Goal: Task Accomplishment & Management: Use online tool/utility

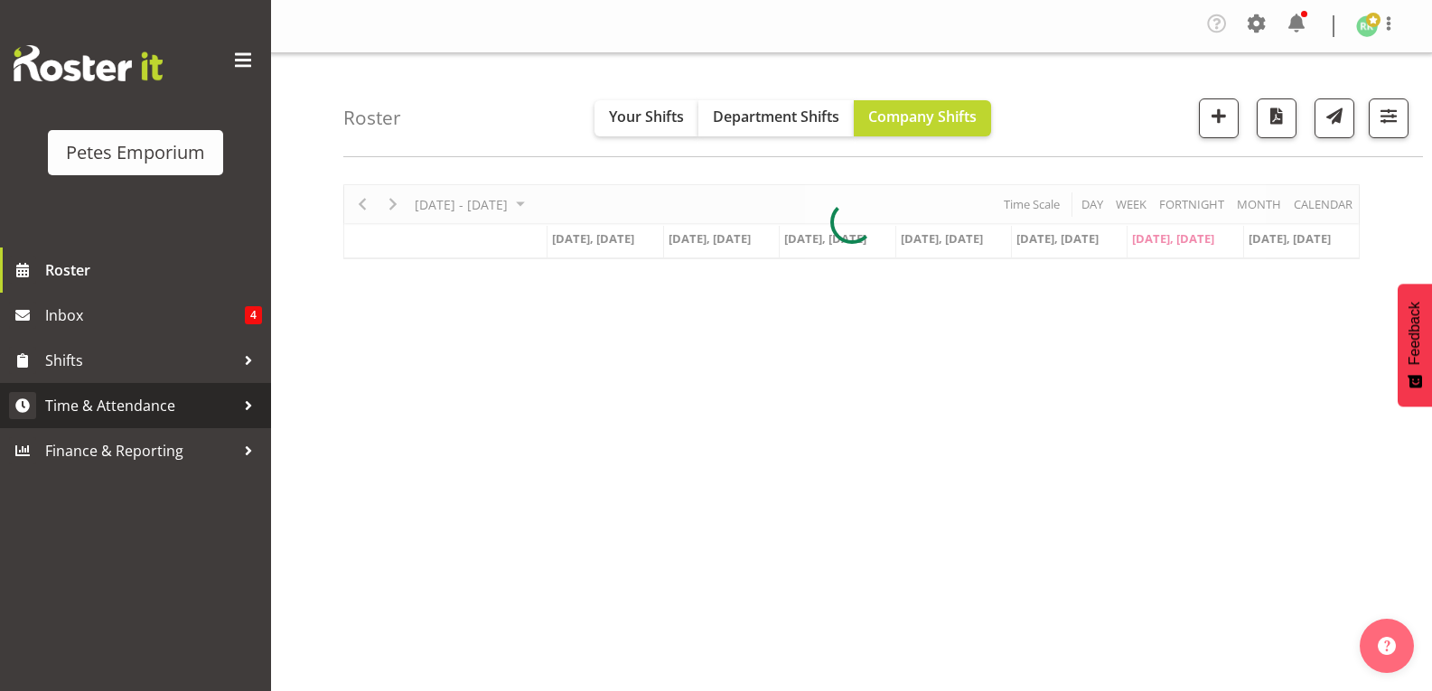
click at [156, 408] on span "Time & Attendance" at bounding box center [140, 405] width 190 height 27
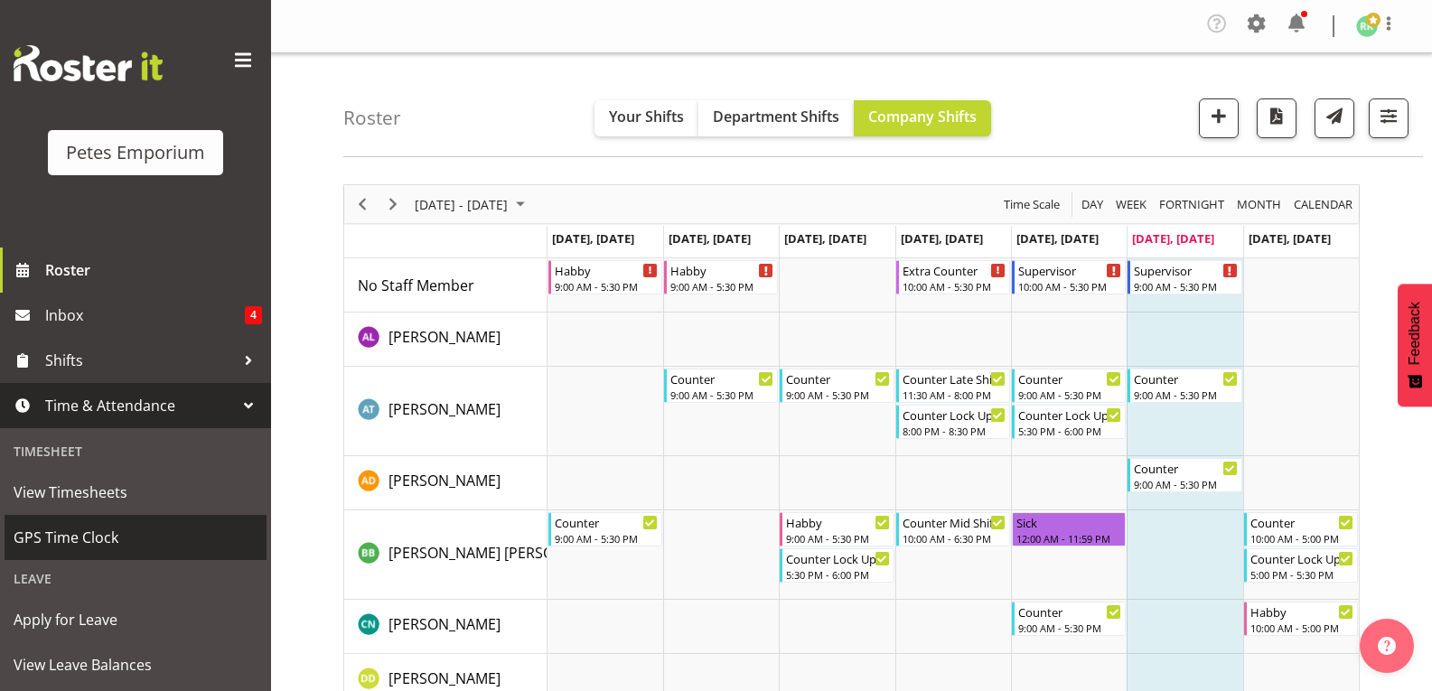
click at [95, 543] on span "GPS Time Clock" at bounding box center [136, 537] width 244 height 27
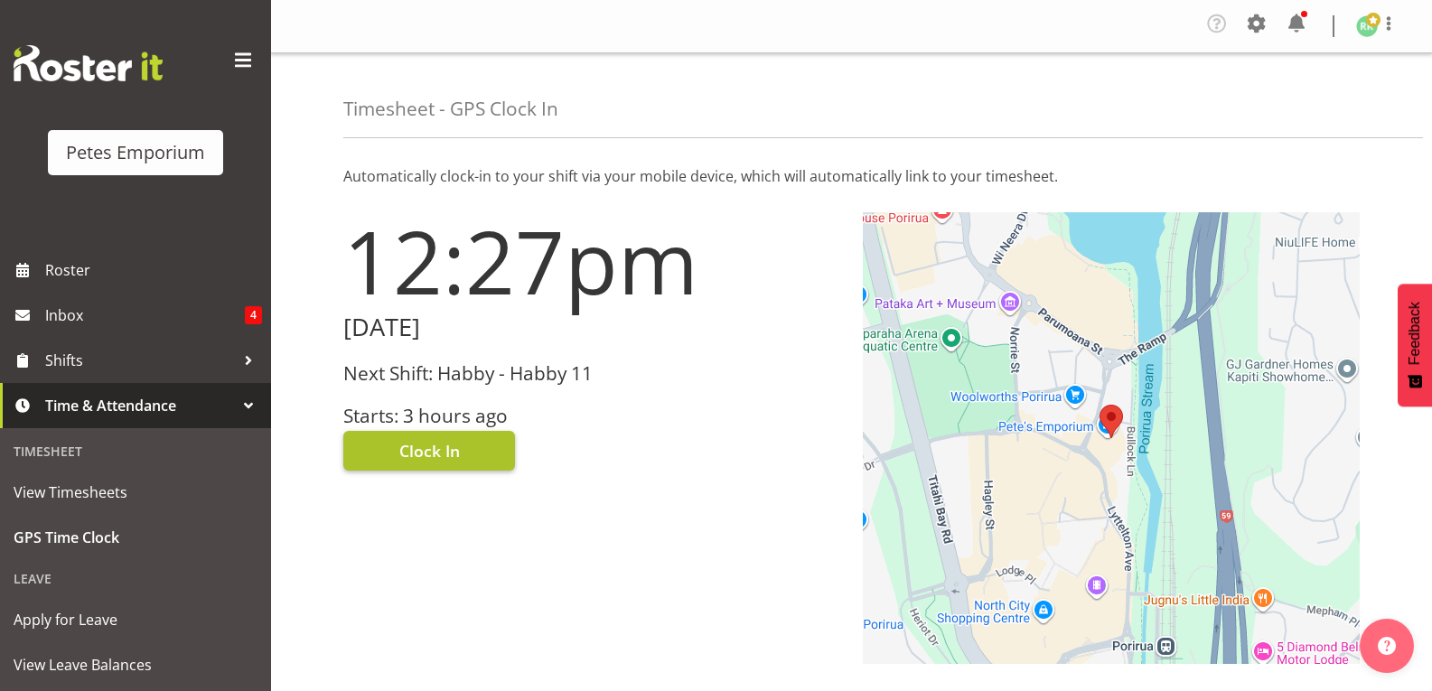
click at [449, 450] on span "Clock In" at bounding box center [429, 450] width 61 height 23
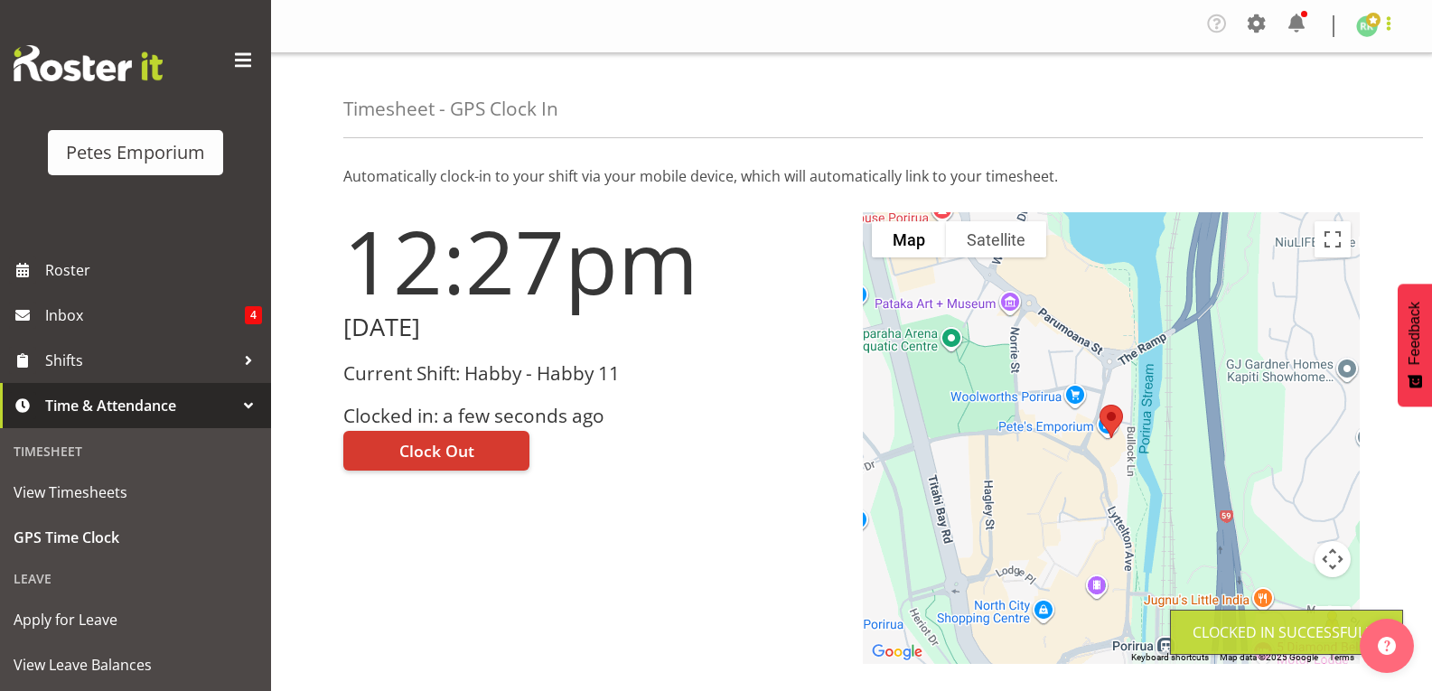
click at [1384, 26] on span at bounding box center [1389, 24] width 22 height 22
click at [1288, 98] on link "Log Out" at bounding box center [1312, 99] width 173 height 33
